Goal: Navigation & Orientation: Find specific page/section

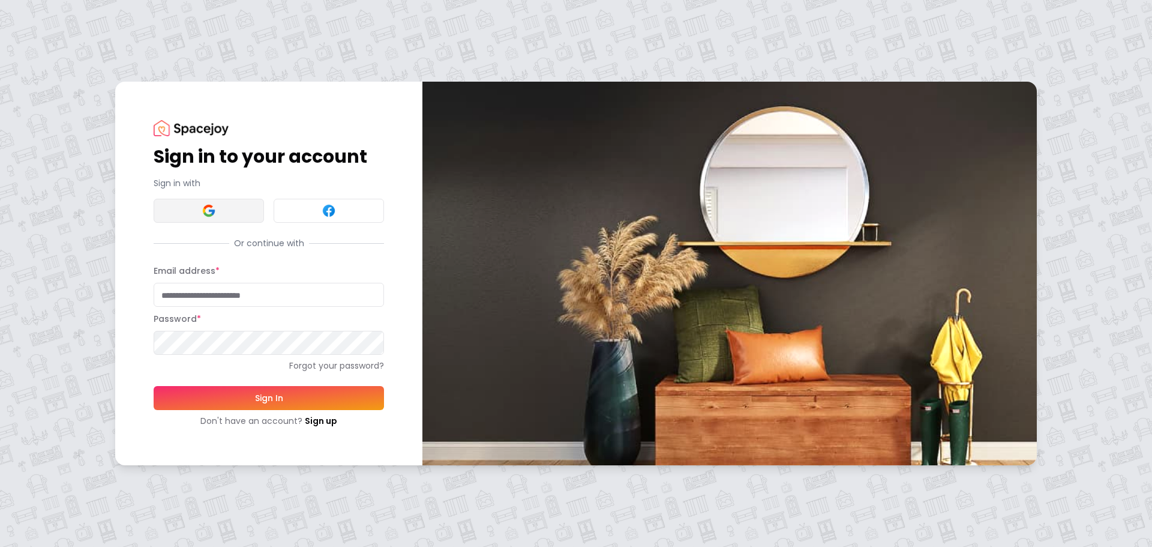
click at [208, 206] on img at bounding box center [209, 210] width 14 height 14
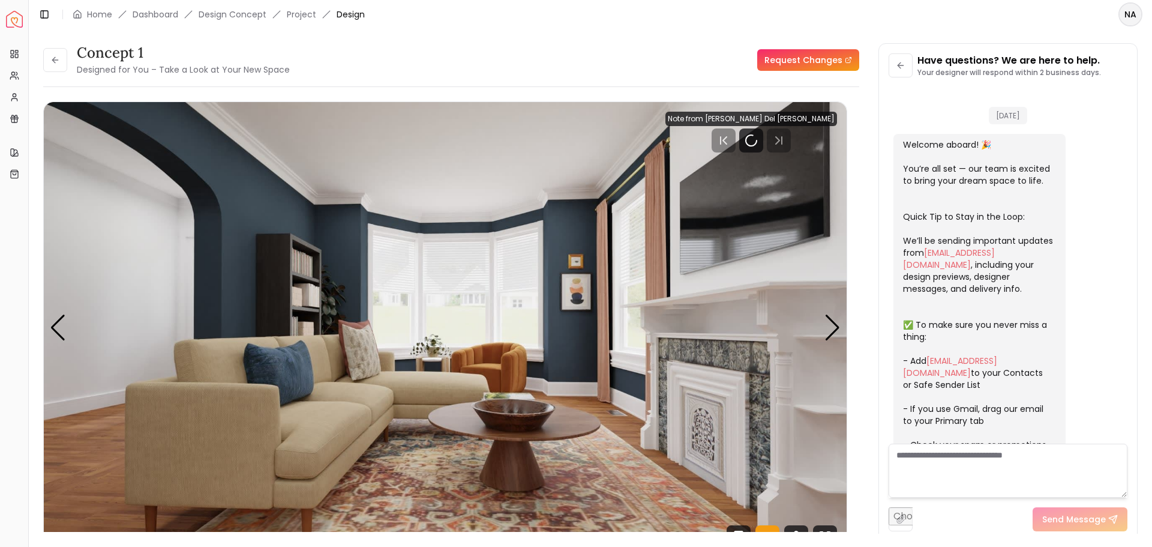
scroll to position [845, 0]
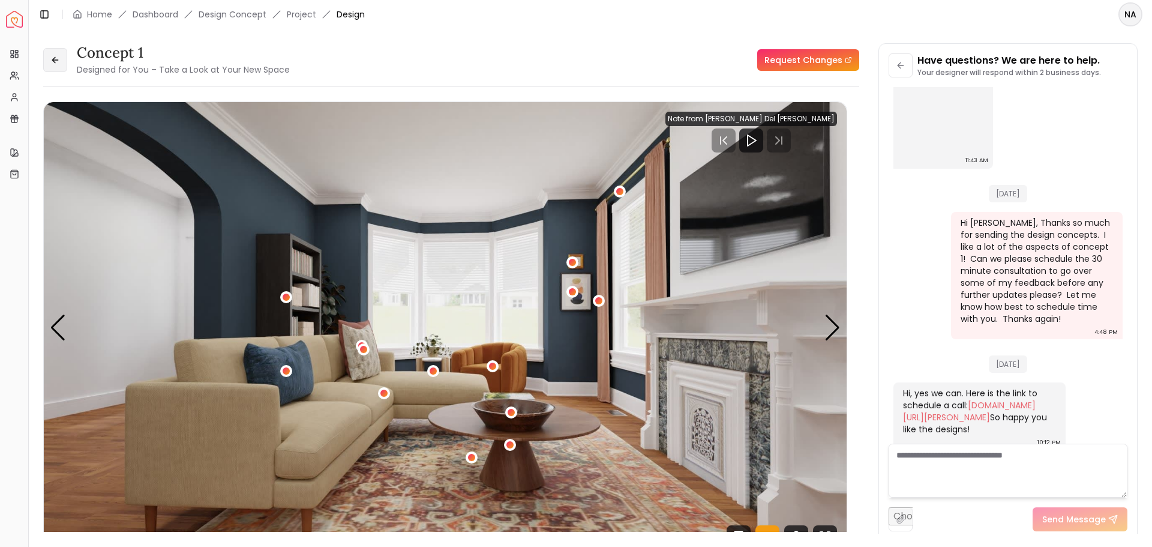
click at [52, 50] on button at bounding box center [55, 60] width 24 height 24
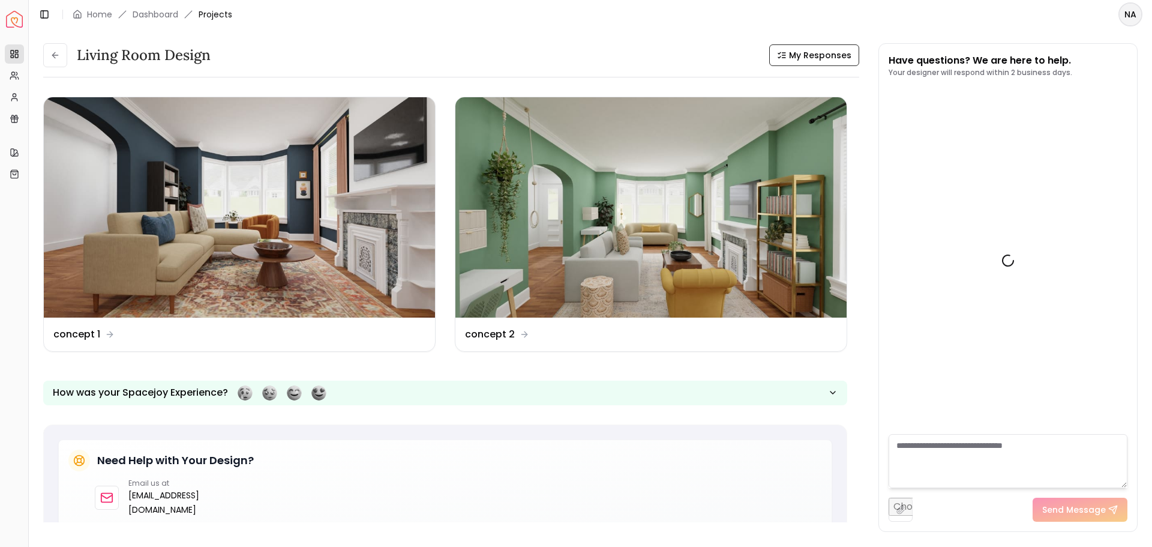
scroll to position [854, 0]
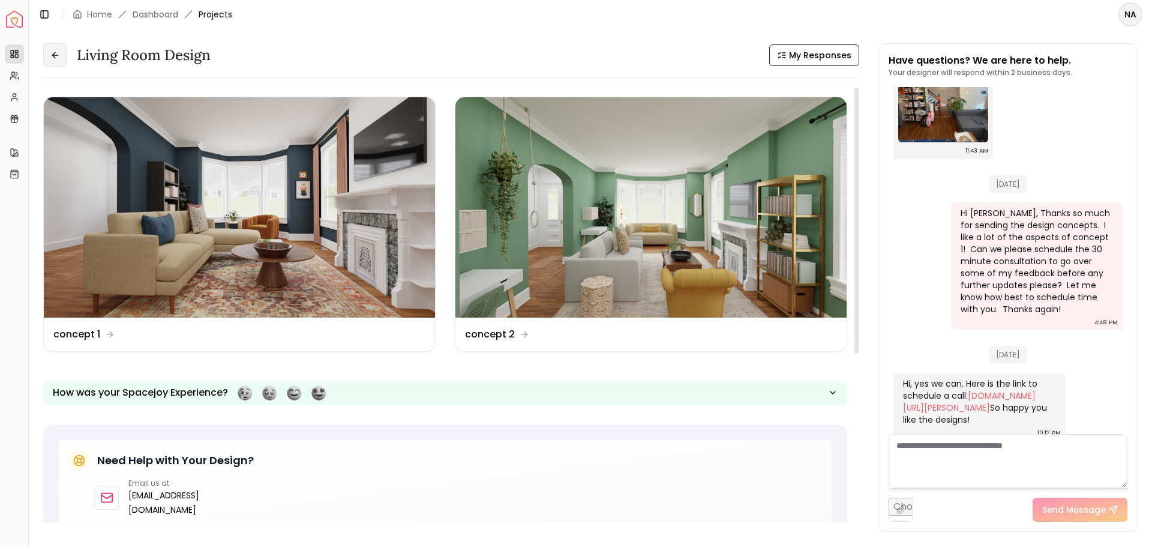
drag, startPoint x: 58, startPoint y: 79, endPoint x: 53, endPoint y: 61, distance: 18.6
click at [53, 61] on button at bounding box center [55, 55] width 24 height 24
